Goal: Task Accomplishment & Management: Manage account settings

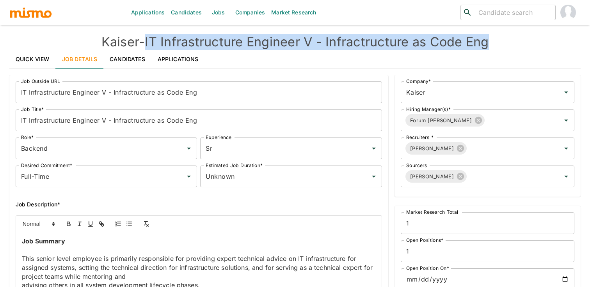
drag, startPoint x: 148, startPoint y: 44, endPoint x: 506, endPoint y: 43, distance: 358.0
click at [506, 43] on h4 "Kaiser - IT Infrastructure Engineer V - Infractructure as Code Eng" at bounding box center [294, 42] width 571 height 16
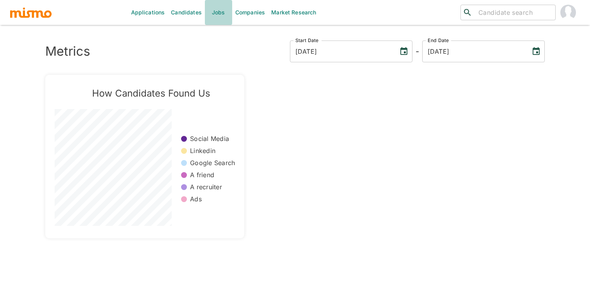
click at [222, 14] on link "Jobs" at bounding box center [218, 12] width 27 height 25
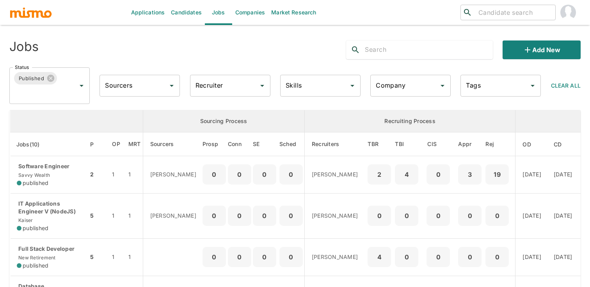
click at [373, 53] on input "text" at bounding box center [429, 50] width 128 height 12
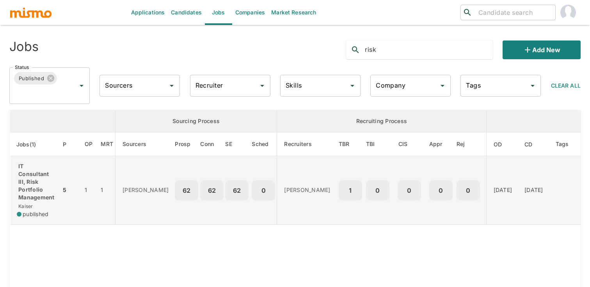
type input "risk"
click at [149, 181] on td "Gabriel Hernandez" at bounding box center [145, 190] width 60 height 69
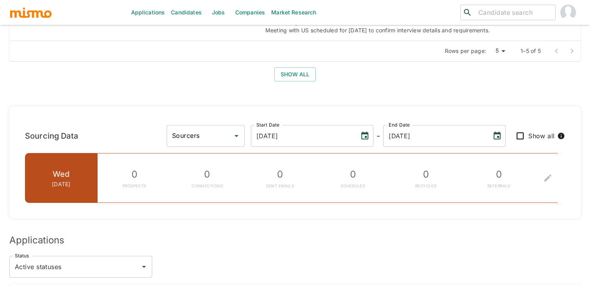
scroll to position [750, 0]
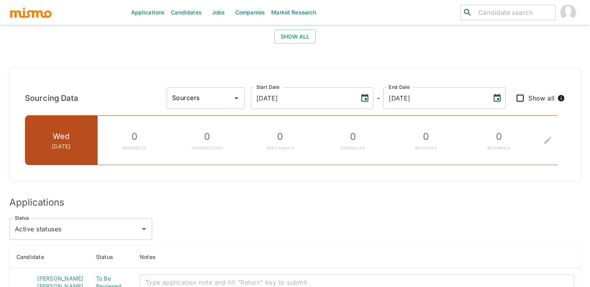
click at [264, 104] on div "Sourcing Data Sourcers Sourcers Start Date 09/18/2025 Start Date - End Date 09/…" at bounding box center [294, 125] width 571 height 112
click at [229, 93] on input "Sourcers" at bounding box center [199, 98] width 59 height 15
click at [255, 112] on li "Gabriel Hernandez" at bounding box center [259, 113] width 78 height 16
type input "Gabriel Hernandez"
click at [520, 96] on input "Show all" at bounding box center [520, 98] width 16 height 16
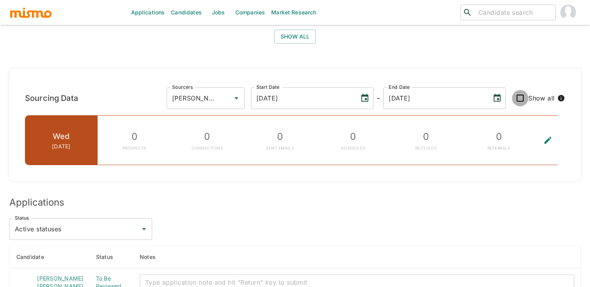
checkbox input "true"
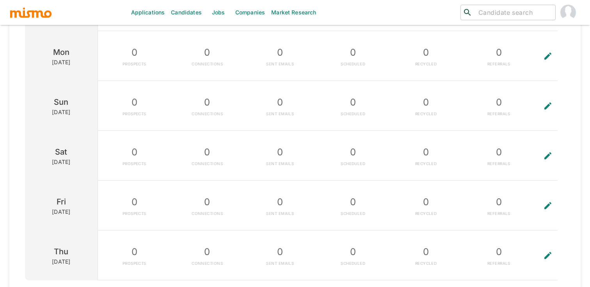
scroll to position [935, 0]
click at [549, 201] on icon "To edit the metrics, please select a sourcer first." at bounding box center [547, 205] width 9 height 9
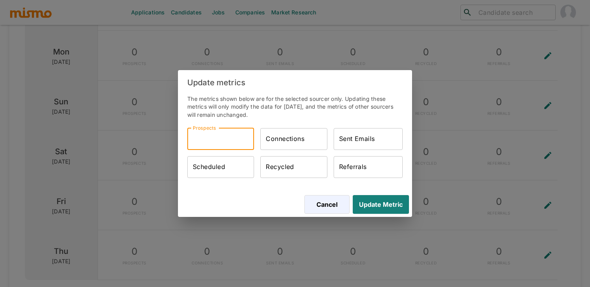
click at [240, 146] on input "Prospects" at bounding box center [220, 139] width 67 height 22
type input "62"
click at [323, 134] on input "Connections" at bounding box center [293, 139] width 67 height 22
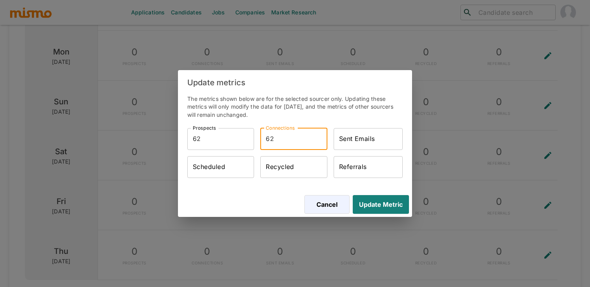
type input "62"
click at [359, 139] on input "Sent Emails" at bounding box center [367, 139] width 69 height 22
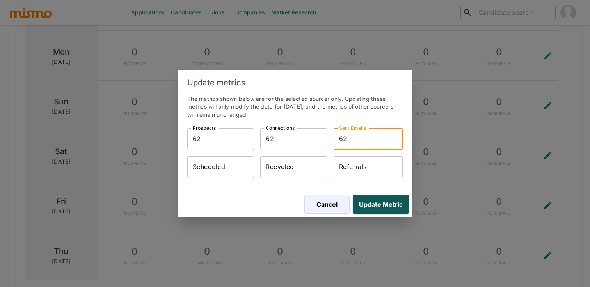
type input "62"
click at [388, 213] on button "Update Metric" at bounding box center [378, 204] width 59 height 19
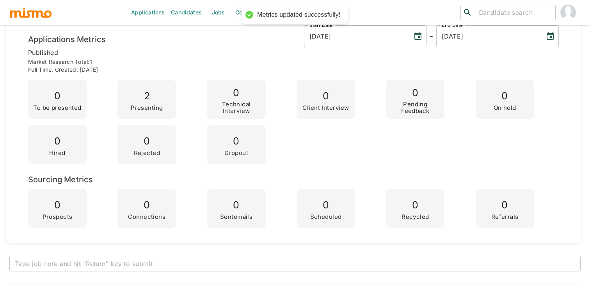
scroll to position [0, 0]
